Goal: Information Seeking & Learning: Learn about a topic

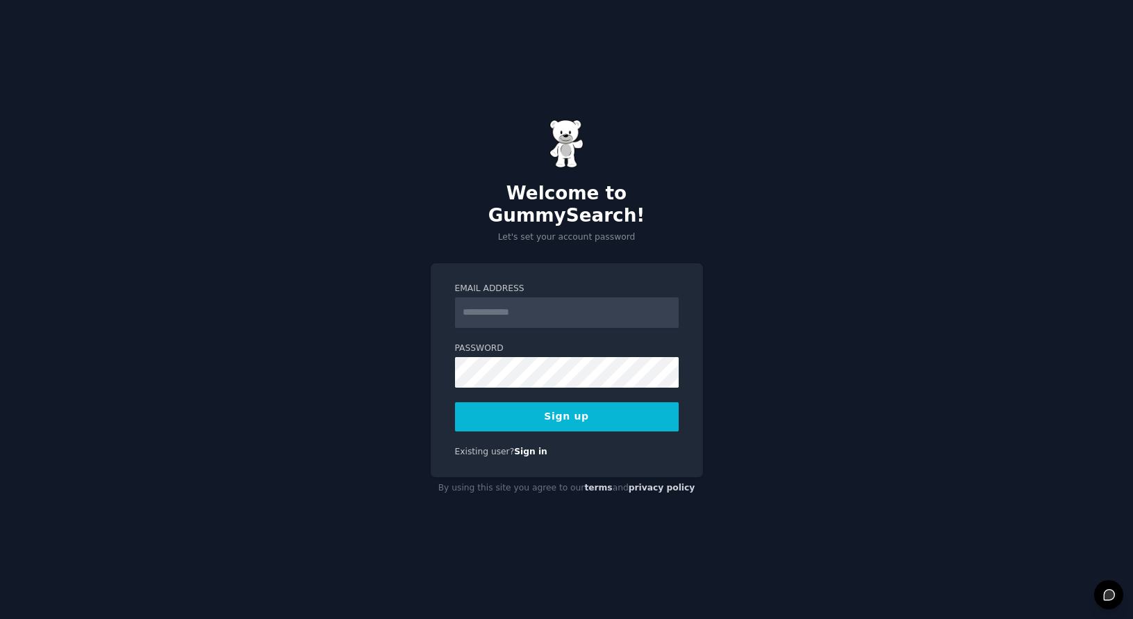
click at [518, 297] on input "Email Address" at bounding box center [567, 312] width 224 height 31
type input "**********"
click at [557, 407] on button "Sign up" at bounding box center [567, 416] width 224 height 29
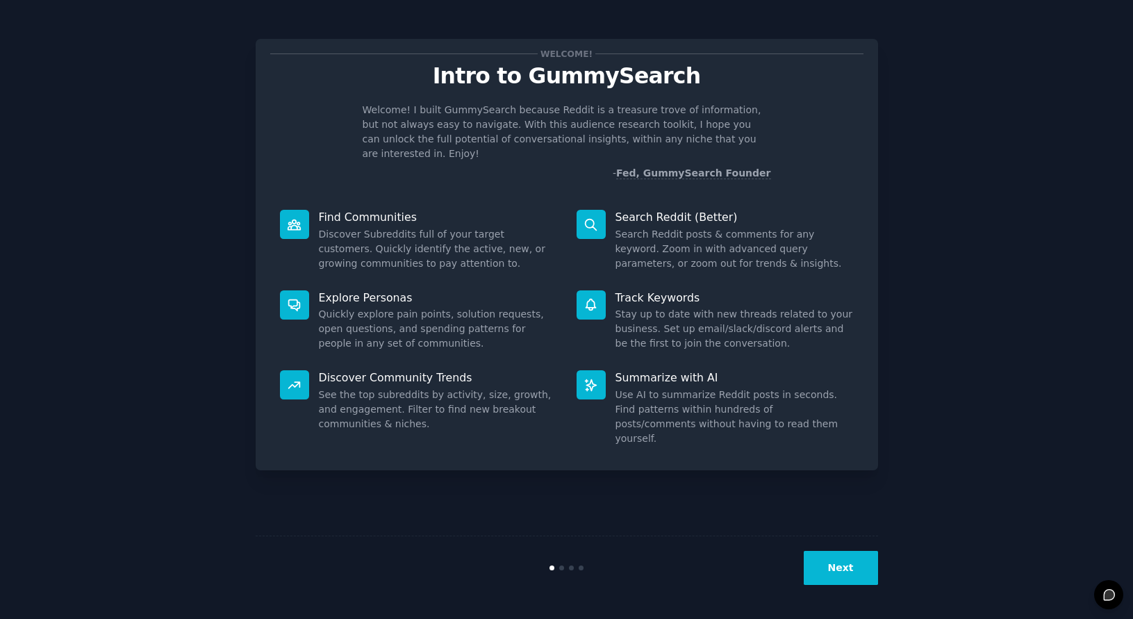
click at [955, 204] on div "Welcome! Intro to GummySearch Welcome! I built GummySearch because Reddit is a …" at bounding box center [566, 309] width 1094 height 580
click at [720, 254] on dd "Search Reddit posts & comments for any keyword. Zoom in with advanced query par…" at bounding box center [735, 249] width 238 height 44
click at [1012, 294] on div "Welcome! Intro to GummySearch Welcome! I built GummySearch because Reddit is a …" at bounding box center [566, 309] width 1094 height 580
click at [842, 573] on button "Next" at bounding box center [841, 568] width 74 height 34
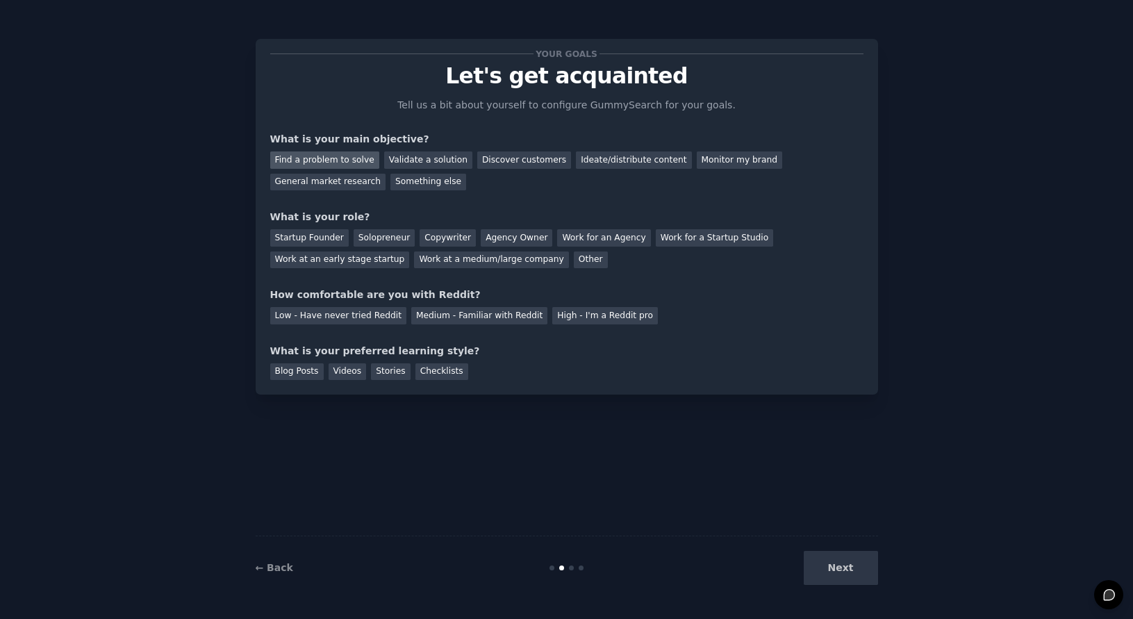
click at [313, 161] on div "Find a problem to solve" at bounding box center [324, 159] width 109 height 17
click at [411, 157] on div "Validate a solution" at bounding box center [428, 159] width 88 height 17
click at [328, 154] on div "Find a problem to solve" at bounding box center [324, 159] width 109 height 17
click at [331, 240] on div "Startup Founder" at bounding box center [309, 237] width 79 height 17
click at [375, 238] on div "Solopreneur" at bounding box center [384, 237] width 61 height 17
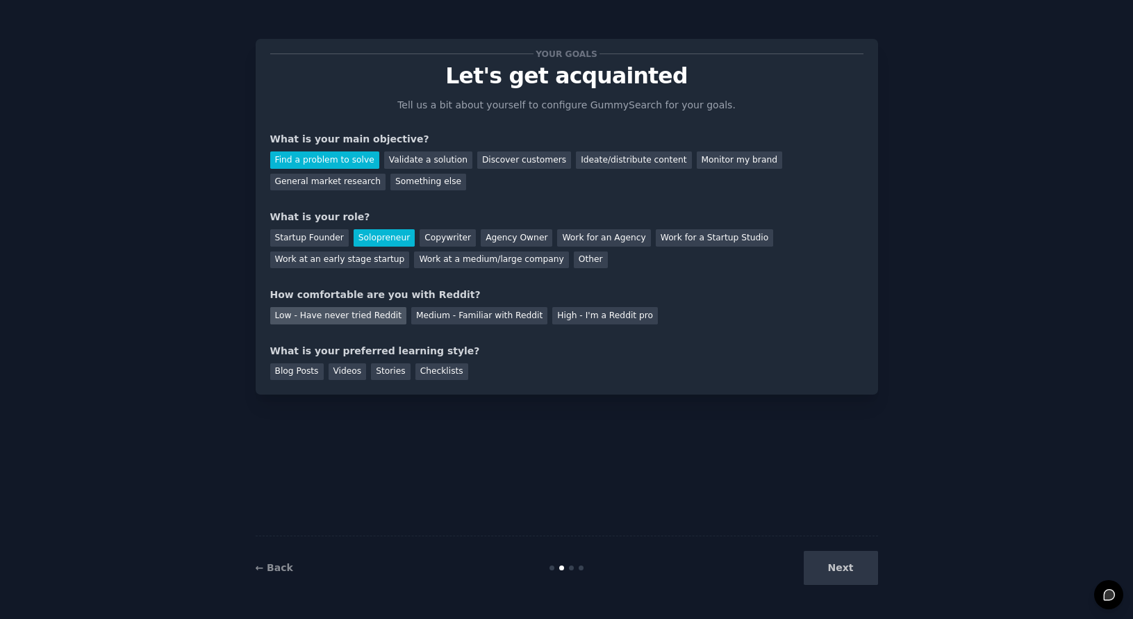
click at [355, 318] on div "Low - Have never tried Reddit" at bounding box center [338, 315] width 136 height 17
click at [341, 369] on div "Videos" at bounding box center [348, 371] width 38 height 17
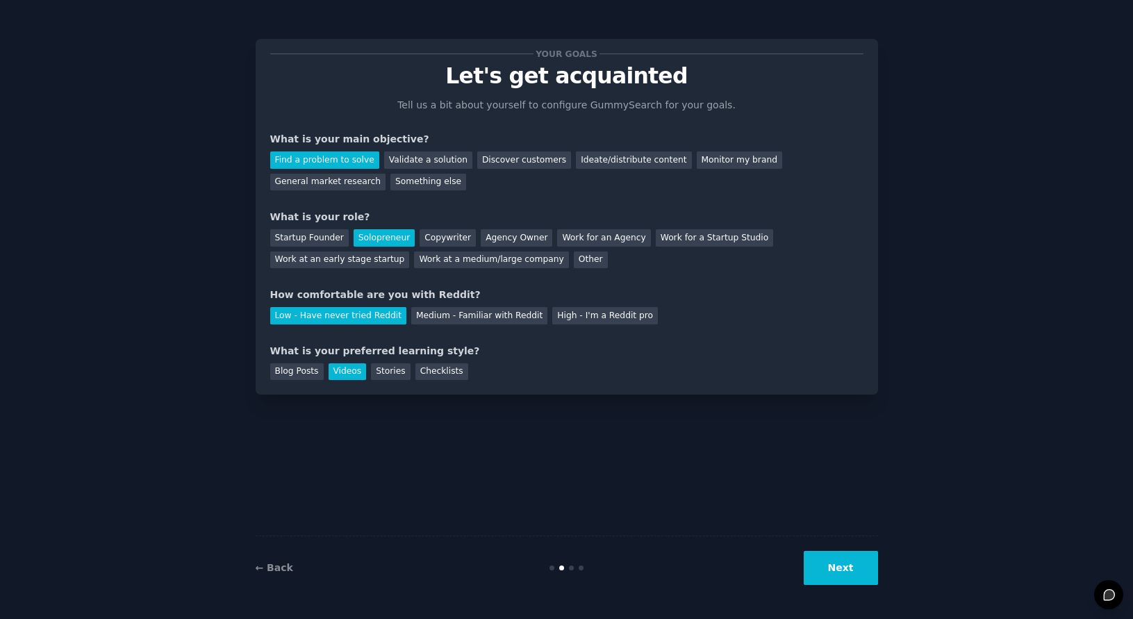
click at [851, 580] on button "Next" at bounding box center [841, 568] width 74 height 34
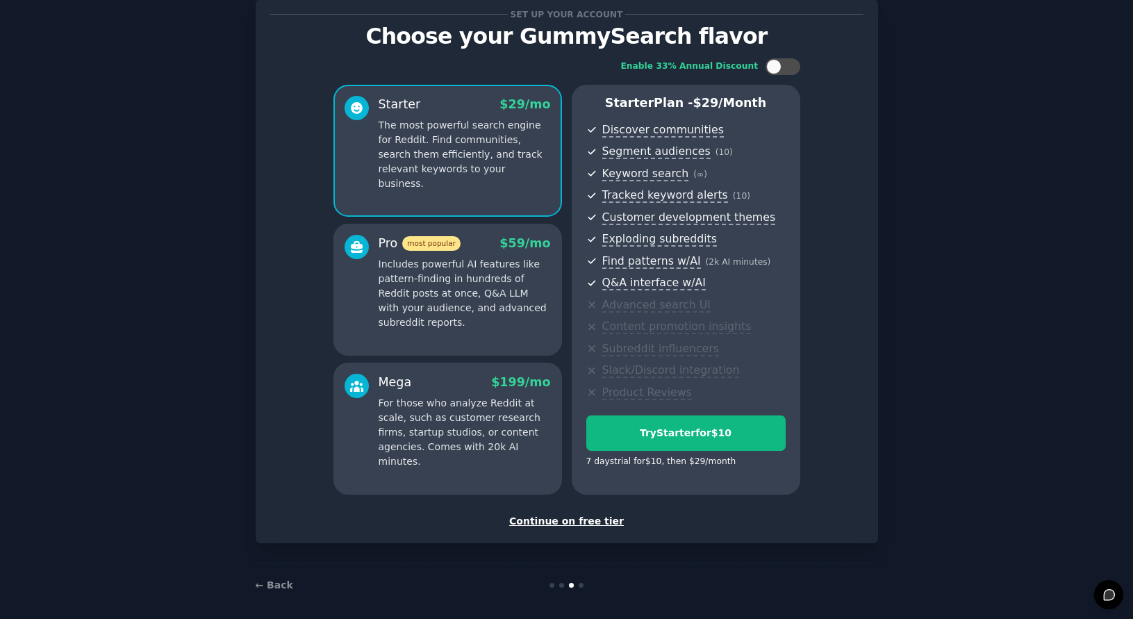
scroll to position [39, 0]
click at [578, 524] on div "Continue on free tier" at bounding box center [566, 522] width 593 height 15
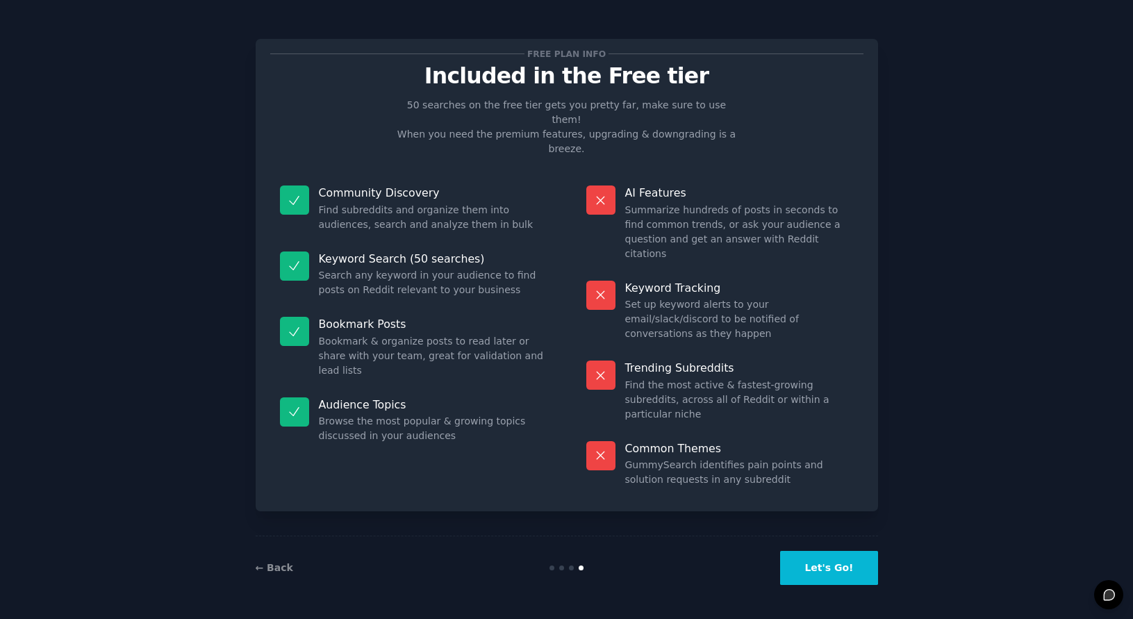
click at [833, 566] on button "Let's Go!" at bounding box center [828, 568] width 97 height 34
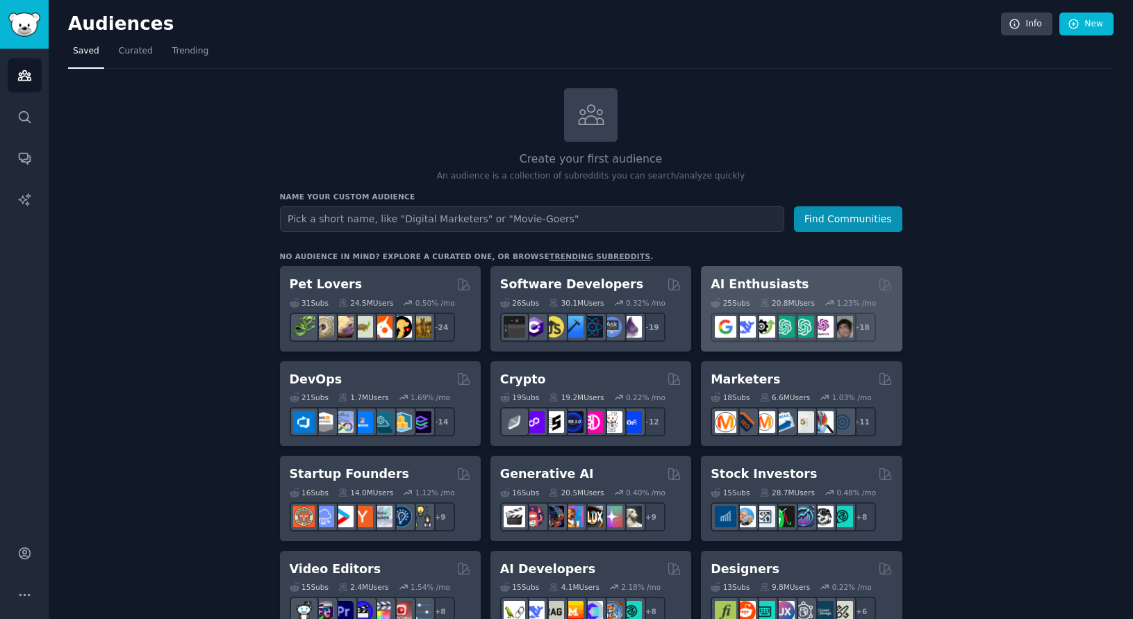
click at [771, 283] on h2 "AI Enthusiasts" at bounding box center [760, 284] width 98 height 17
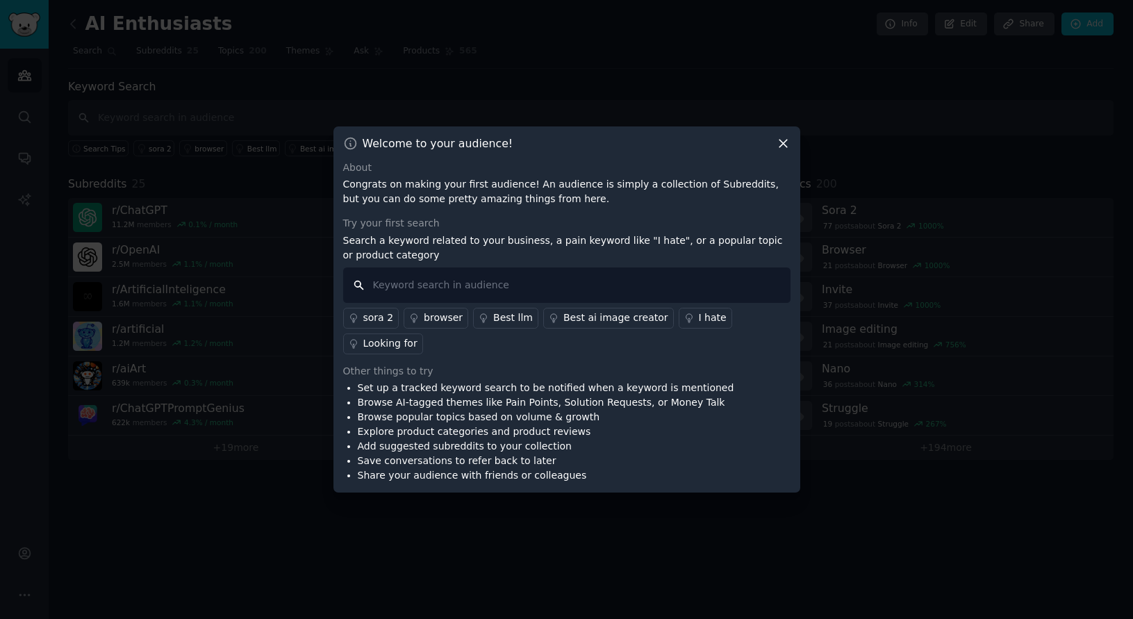
click at [530, 287] on input "text" at bounding box center [567, 285] width 448 height 35
click at [780, 144] on icon at bounding box center [783, 143] width 15 height 15
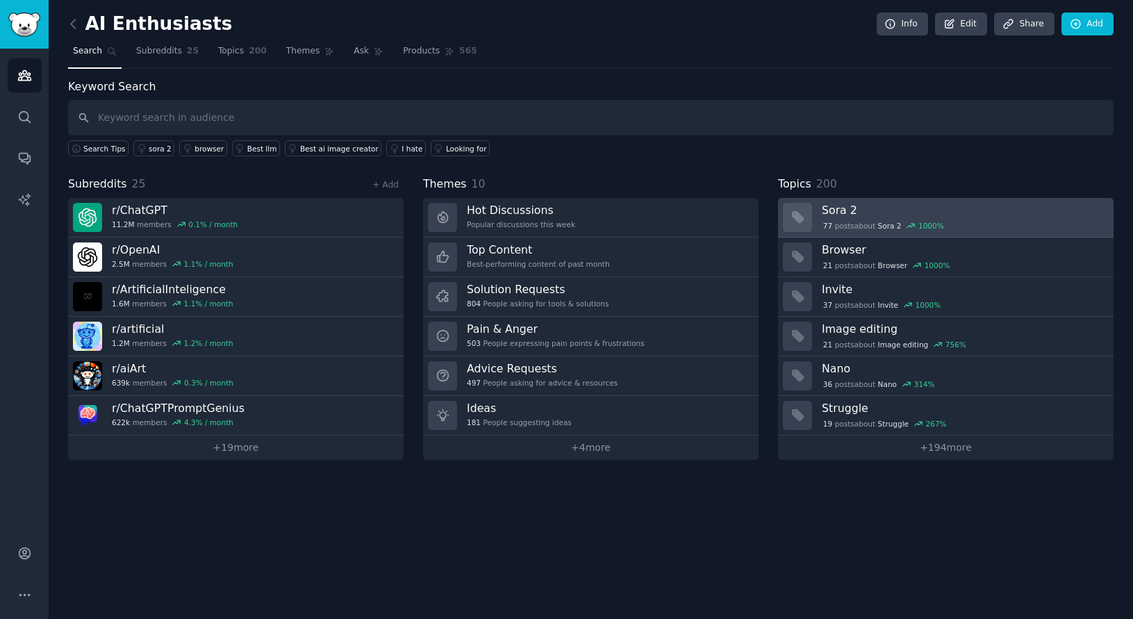
click at [883, 224] on span "Sora 2" at bounding box center [890, 226] width 24 height 10
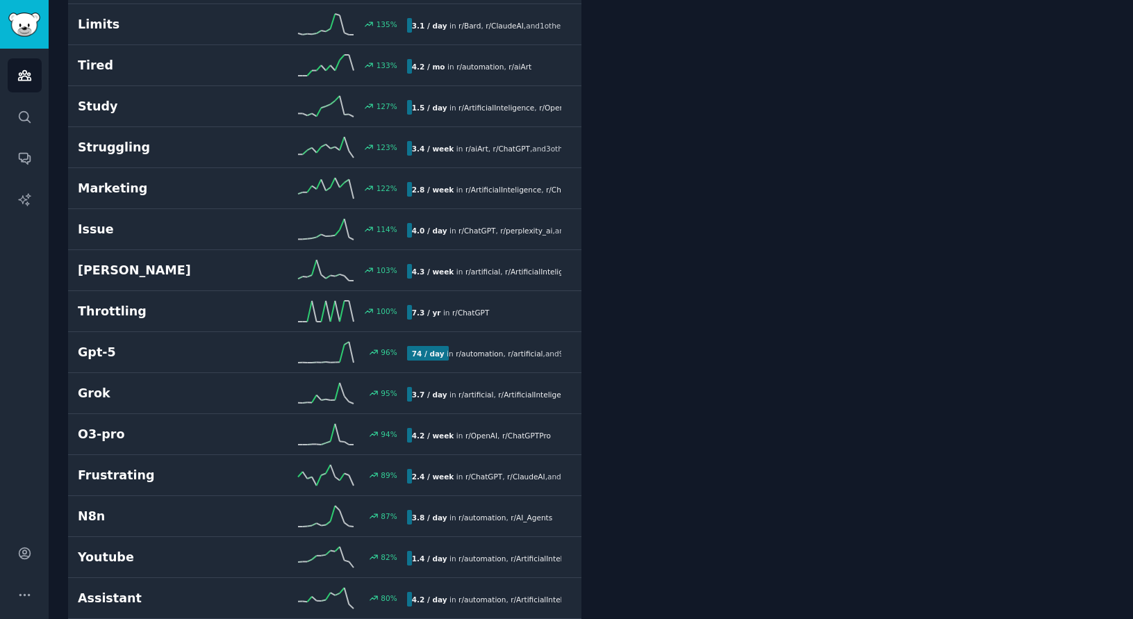
scroll to position [599, 0]
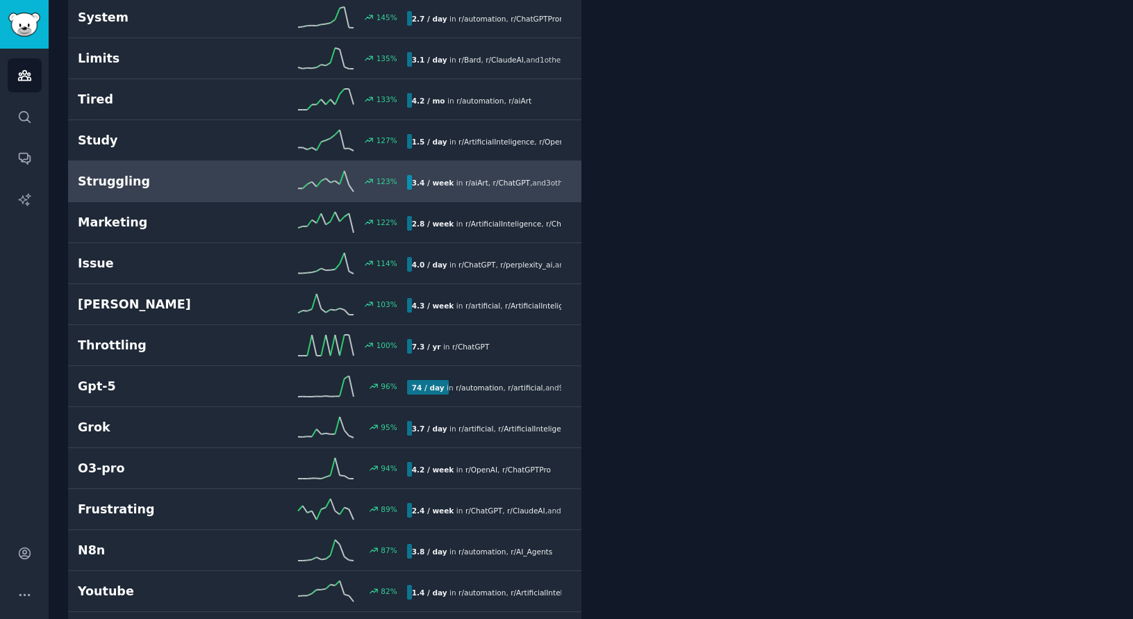
click at [109, 179] on h2 "Struggling" at bounding box center [160, 181] width 165 height 17
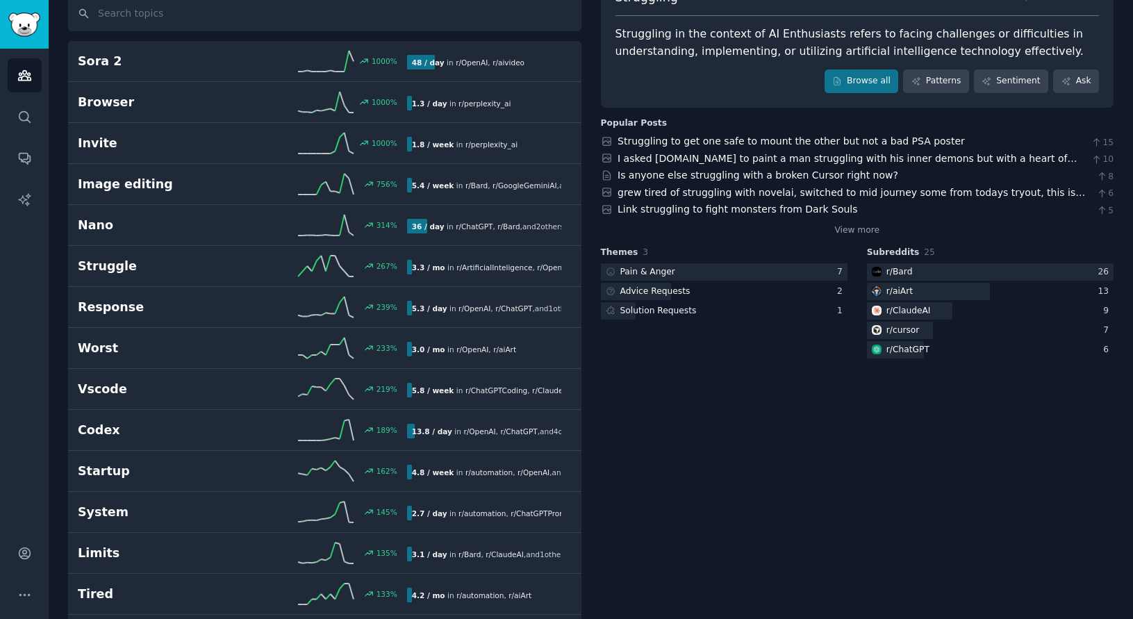
scroll to position [106, 0]
click at [664, 290] on div "Advice Requests" at bounding box center [656, 290] width 70 height 13
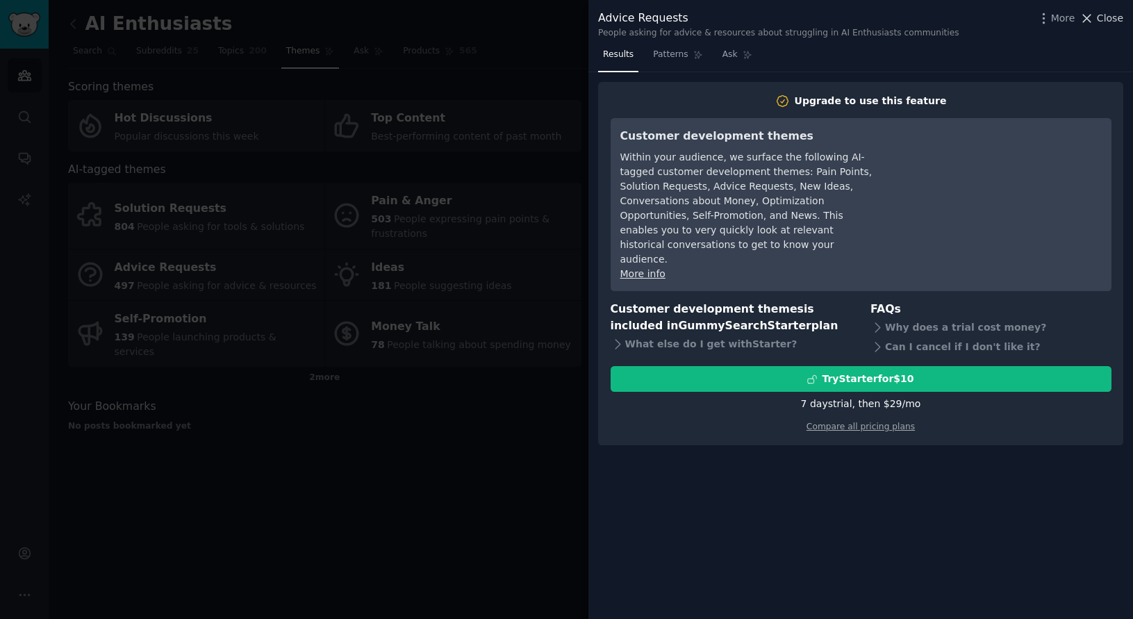
click at [1113, 20] on span "Close" at bounding box center [1110, 18] width 26 height 15
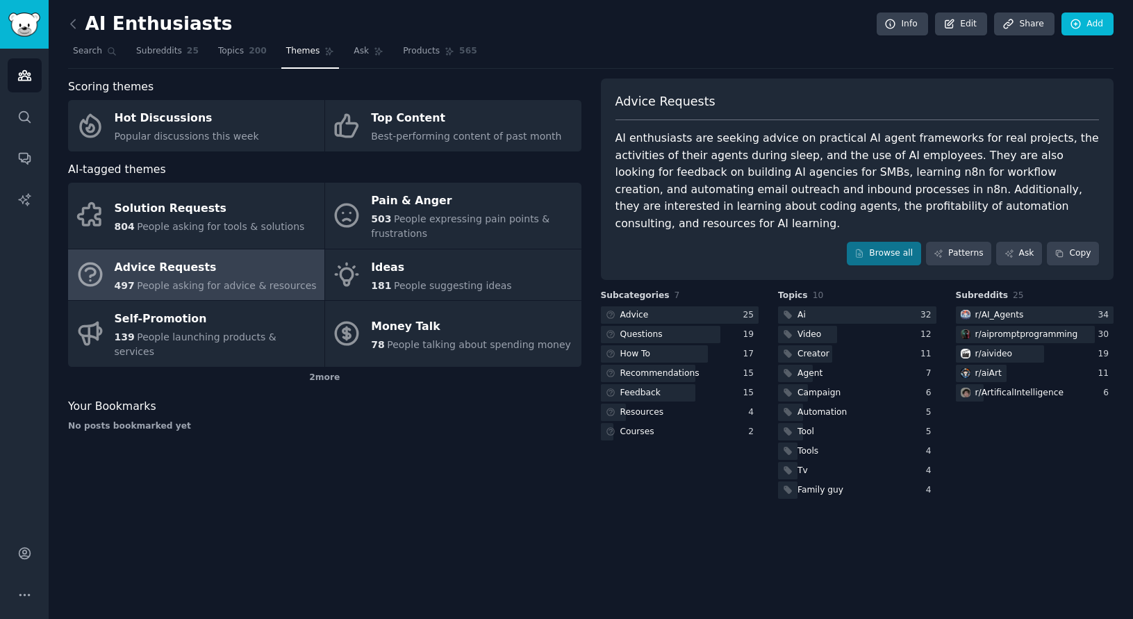
click at [696, 484] on div "Subcategories 7 Advice 25 Questions 19 How To 17 Recommendations 15 Feedback 15…" at bounding box center [680, 396] width 158 height 212
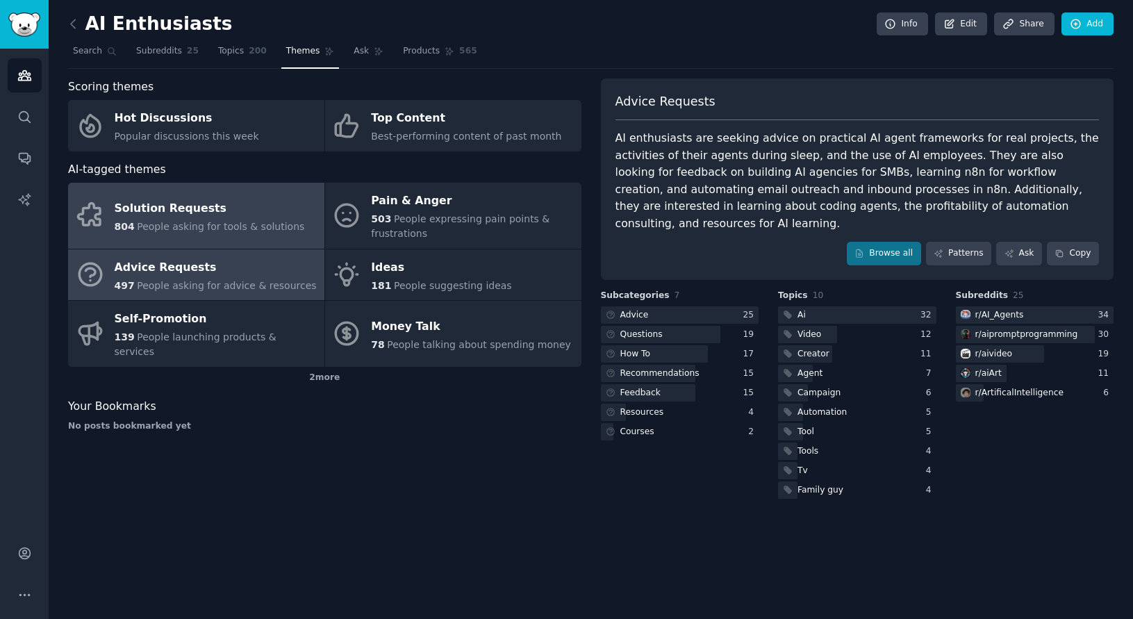
click at [183, 215] on div "Solution Requests" at bounding box center [210, 208] width 190 height 22
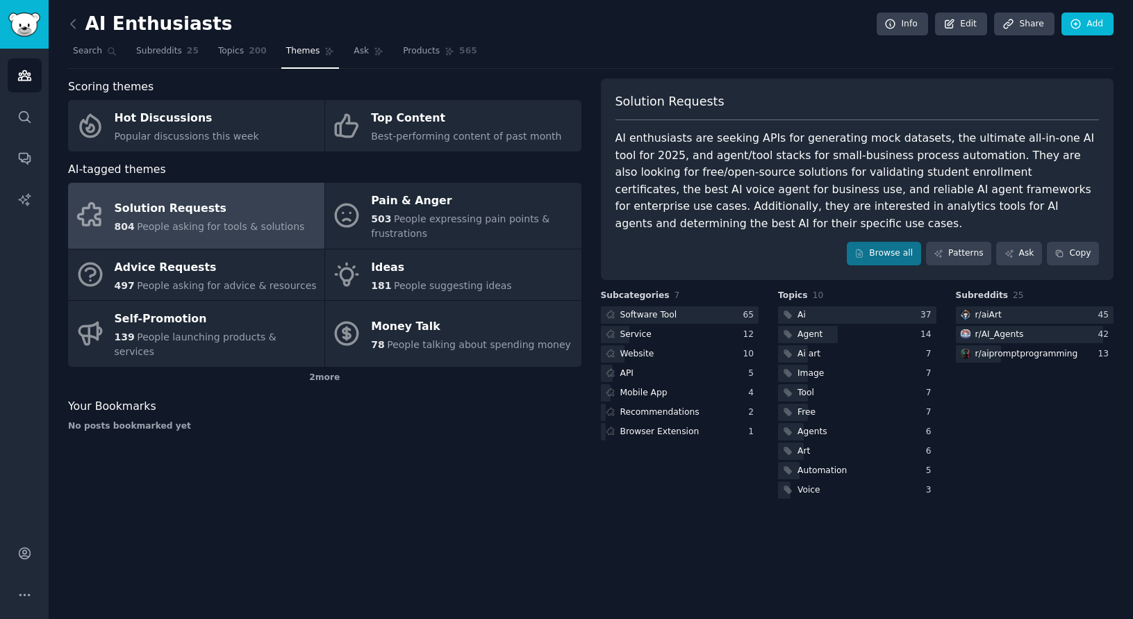
click at [215, 224] on span "People asking for tools & solutions" at bounding box center [220, 226] width 167 height 11
click at [885, 242] on link "Browse all" at bounding box center [884, 254] width 74 height 24
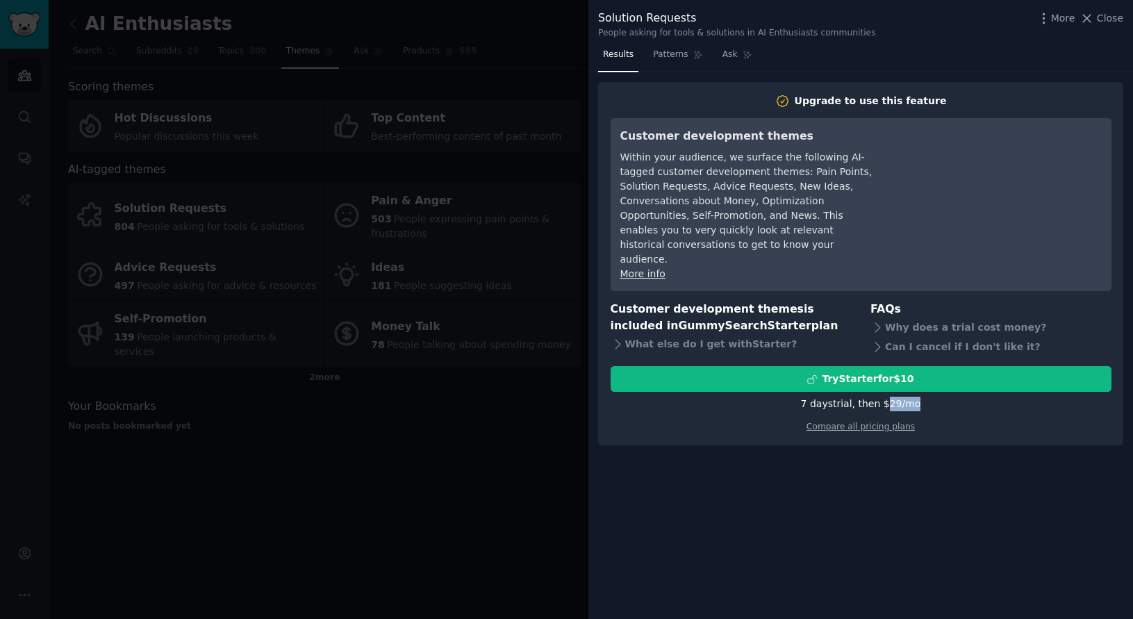
drag, startPoint x: 884, startPoint y: 391, endPoint x: 917, endPoint y: 391, distance: 33.4
click at [917, 397] on div "7 days trial, then $ 29 /mo" at bounding box center [861, 404] width 501 height 15
click at [708, 532] on div "Results Patterns Ask Upgrade to use this feature Customer development themes Wi…" at bounding box center [861, 331] width 545 height 575
click at [457, 441] on div at bounding box center [566, 309] width 1133 height 619
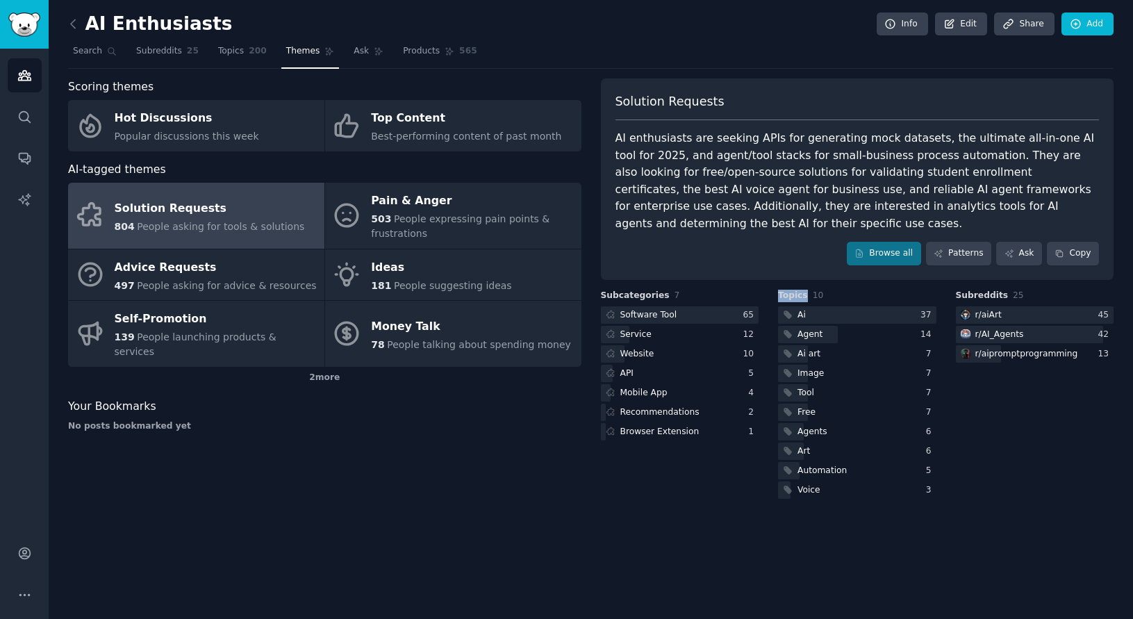
drag, startPoint x: 780, startPoint y: 279, endPoint x: 807, endPoint y: 279, distance: 27.1
click at [807, 290] on h3 "Topics 10" at bounding box center [857, 296] width 158 height 13
click at [639, 488] on div "AI Enthusiasts Info Edit Share Add Search Subreddits 25 Topics 200 Themes Ask P…" at bounding box center [591, 309] width 1085 height 619
